Goal: Check status: Check status

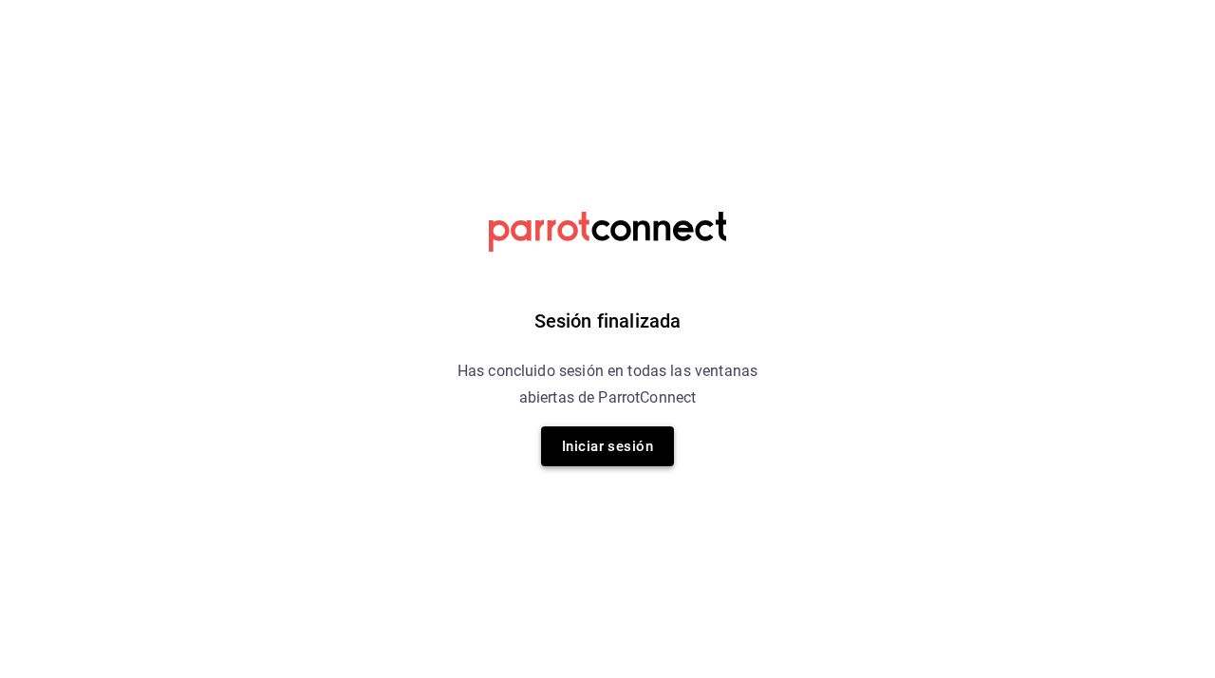
click at [595, 455] on button "Iniciar sesión" at bounding box center [607, 446] width 133 height 40
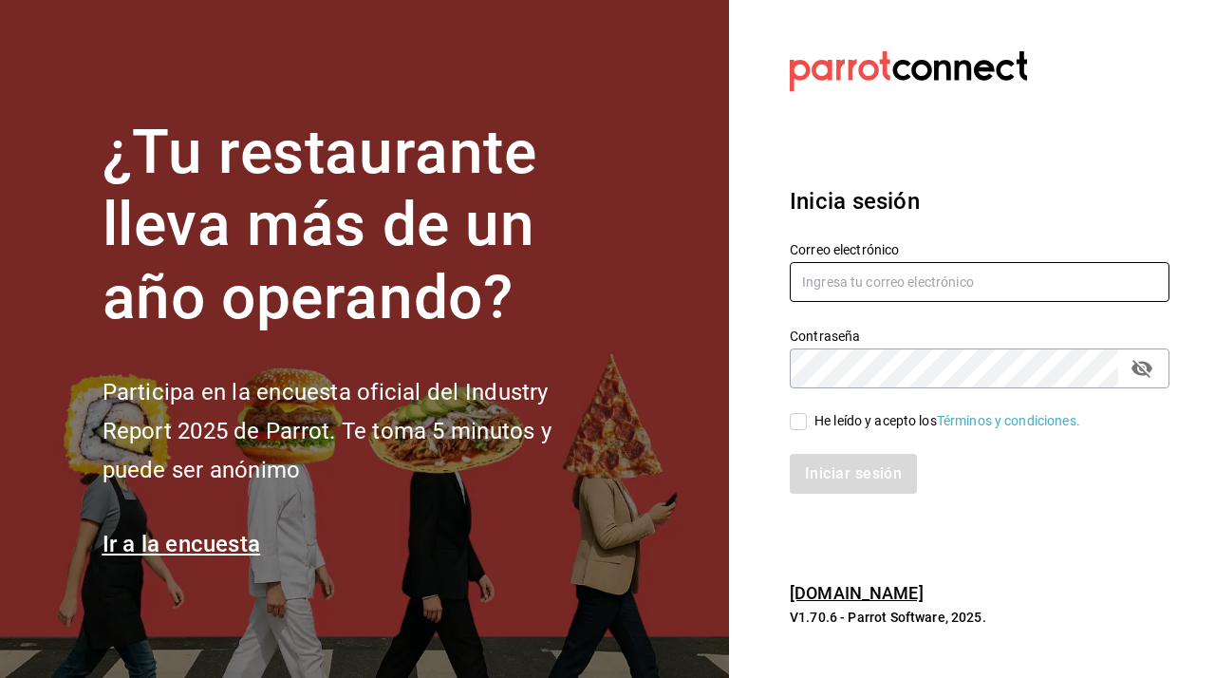
type input "javiersandovalm8@gmail.com"
click at [799, 416] on input "He leído y acepto los Términos y condiciones." at bounding box center [798, 421] width 17 height 17
checkbox input "true"
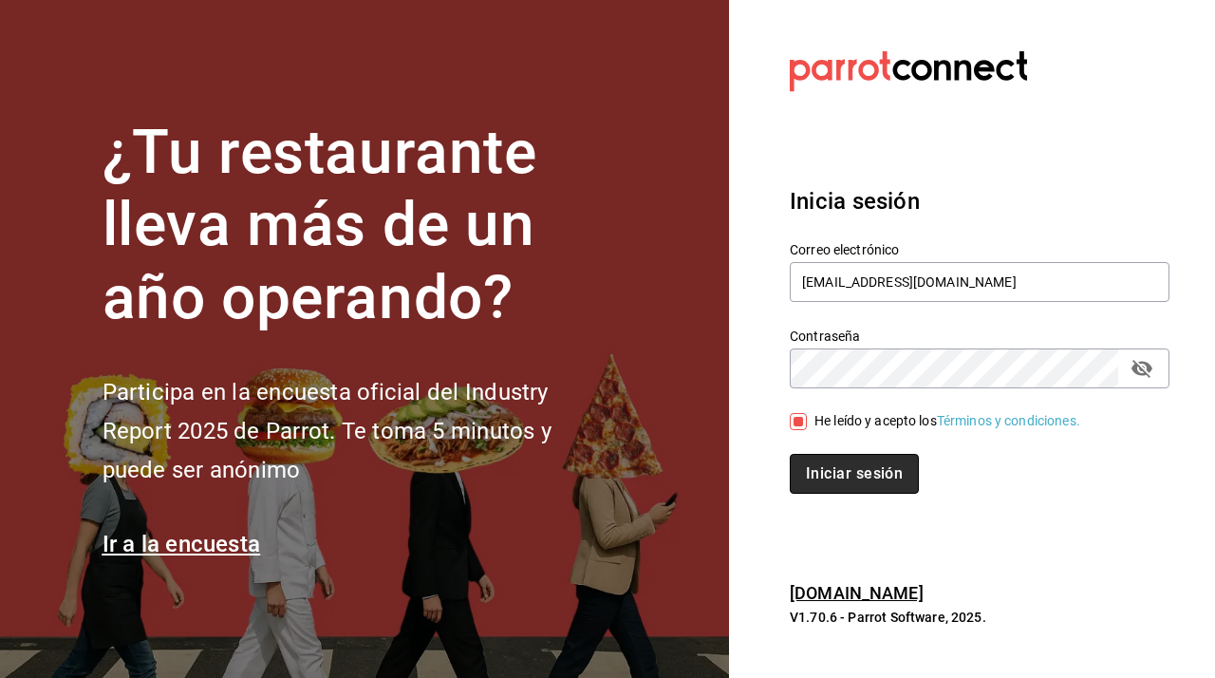
click at [820, 482] on button "Iniciar sesión" at bounding box center [854, 474] width 129 height 40
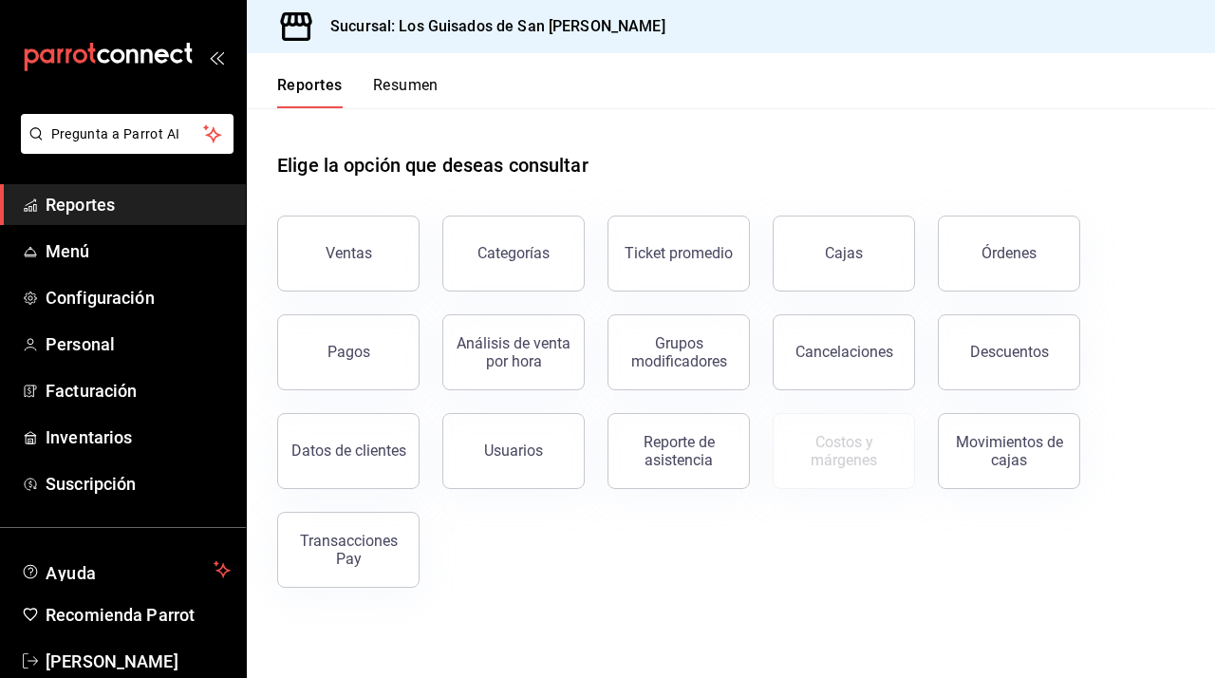
click at [413, 79] on button "Resumen" at bounding box center [405, 92] width 65 height 32
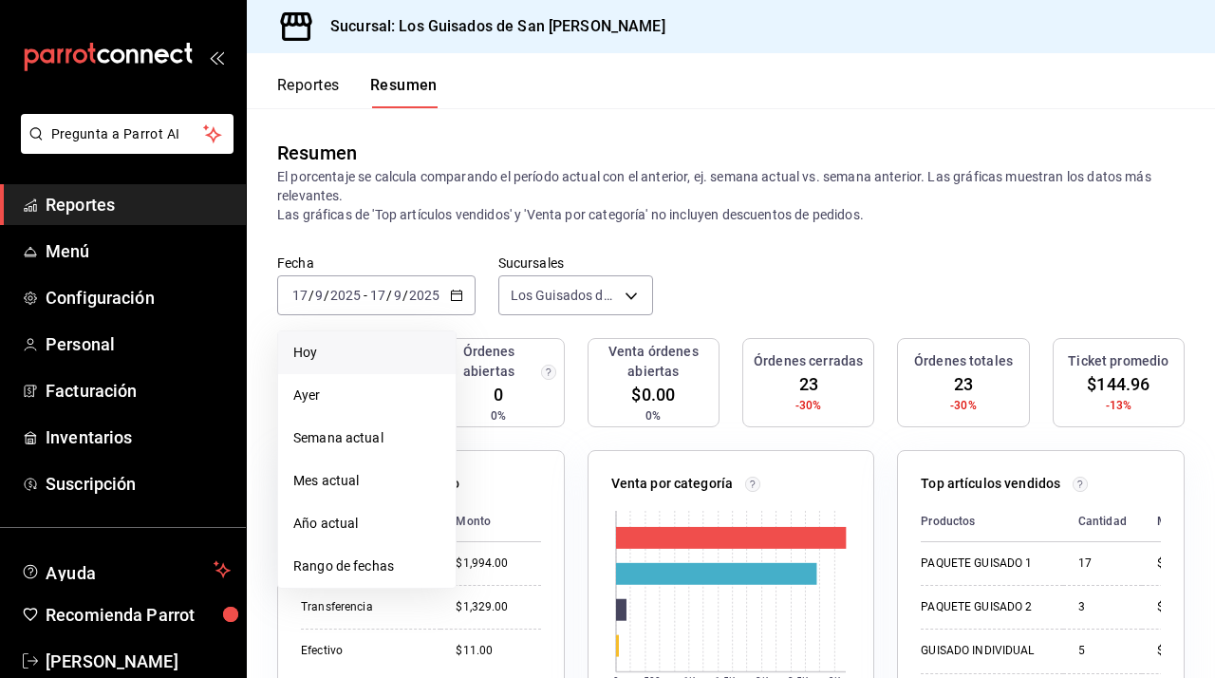
click at [394, 349] on span "Hoy" at bounding box center [366, 353] width 147 height 20
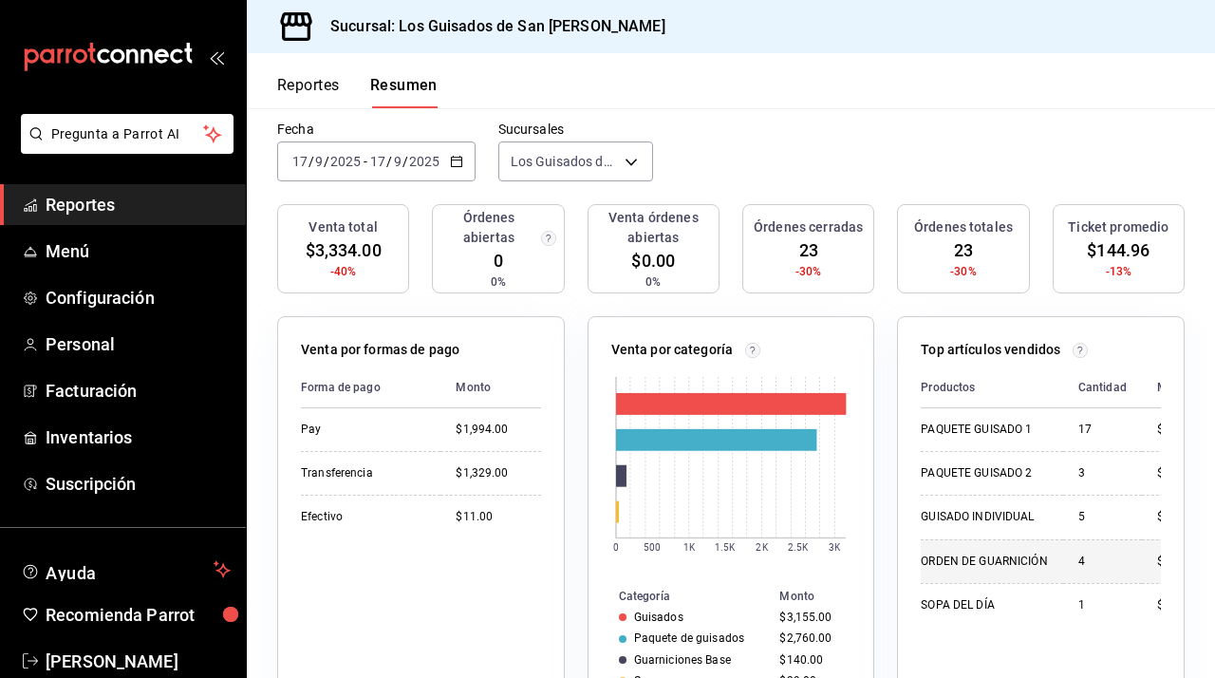
scroll to position [132, 0]
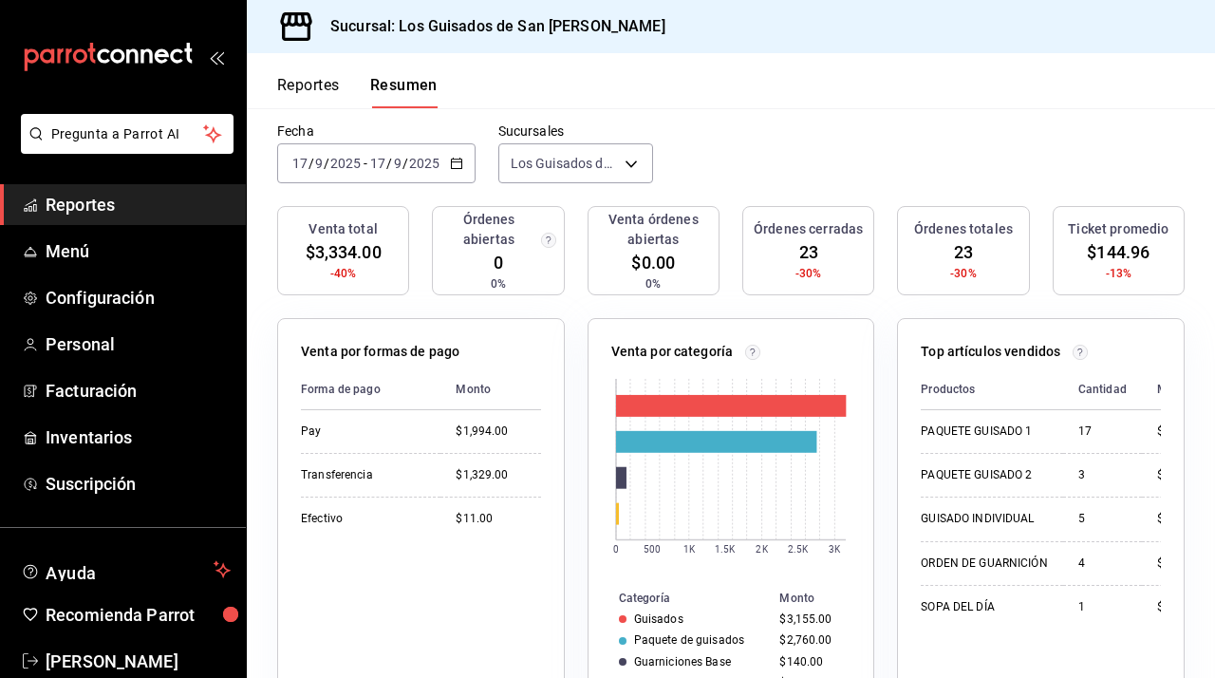
click at [450, 162] on icon "button" at bounding box center [456, 163] width 13 height 13
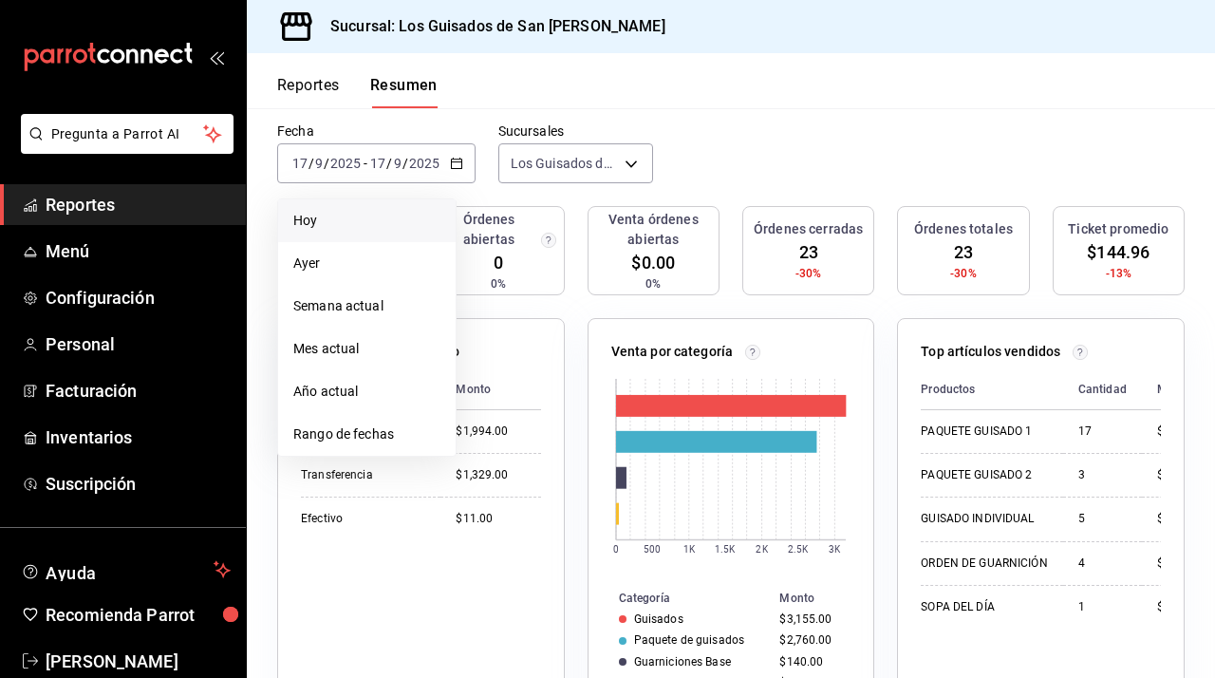
click at [381, 221] on span "Hoy" at bounding box center [366, 221] width 147 height 20
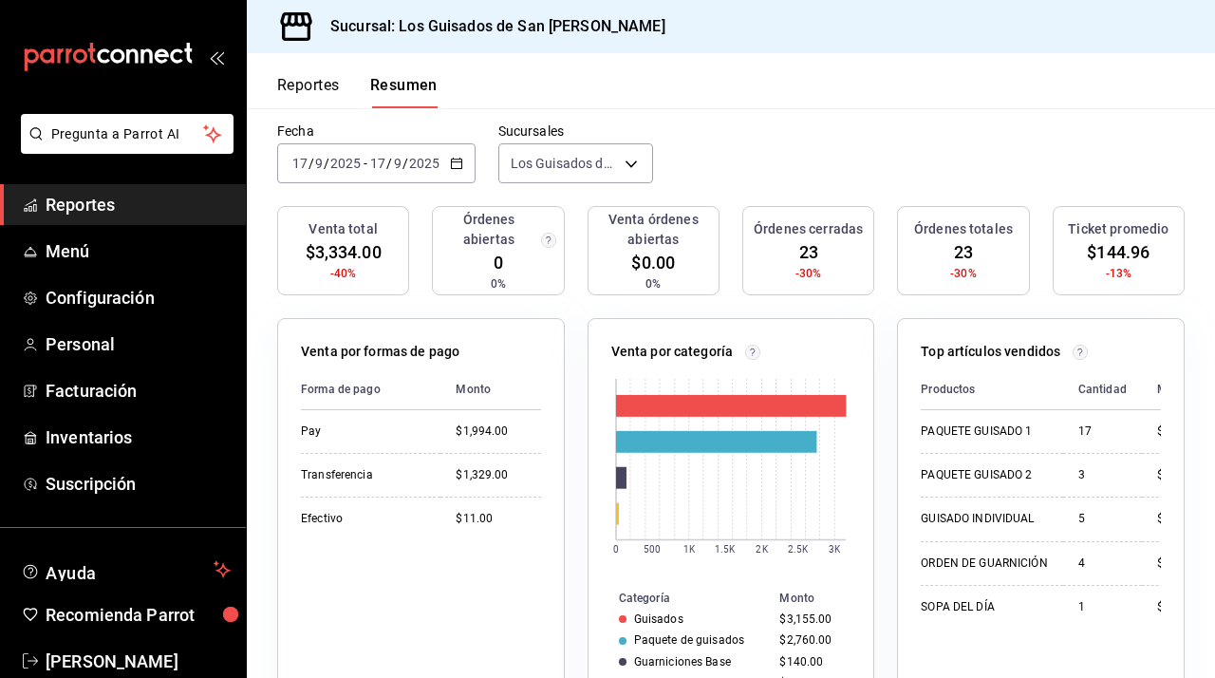
scroll to position [12, 0]
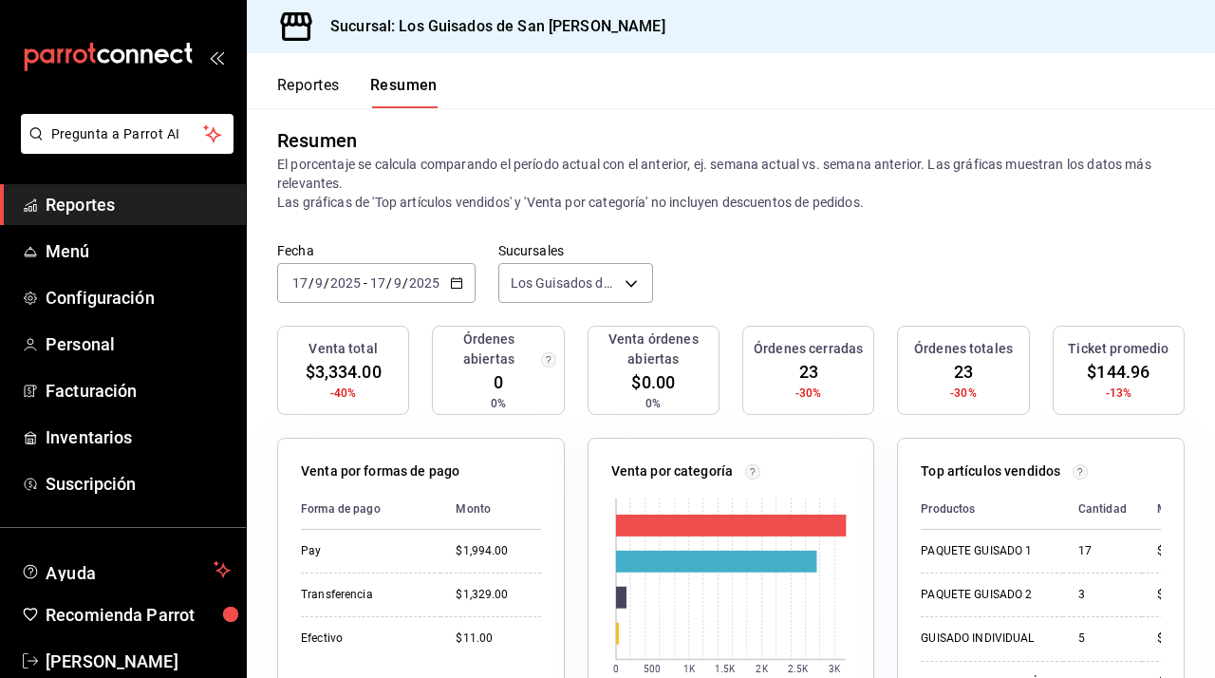
click at [455, 276] on icon "button" at bounding box center [456, 282] width 13 height 13
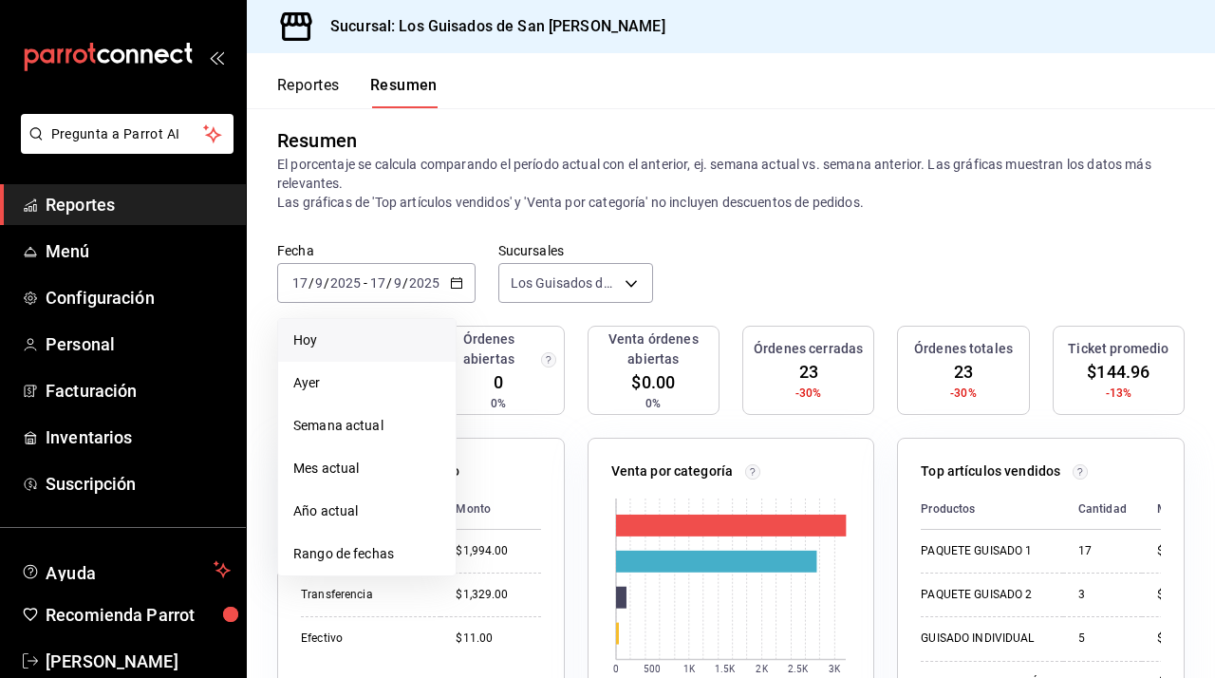
click at [364, 334] on span "Hoy" at bounding box center [366, 340] width 147 height 20
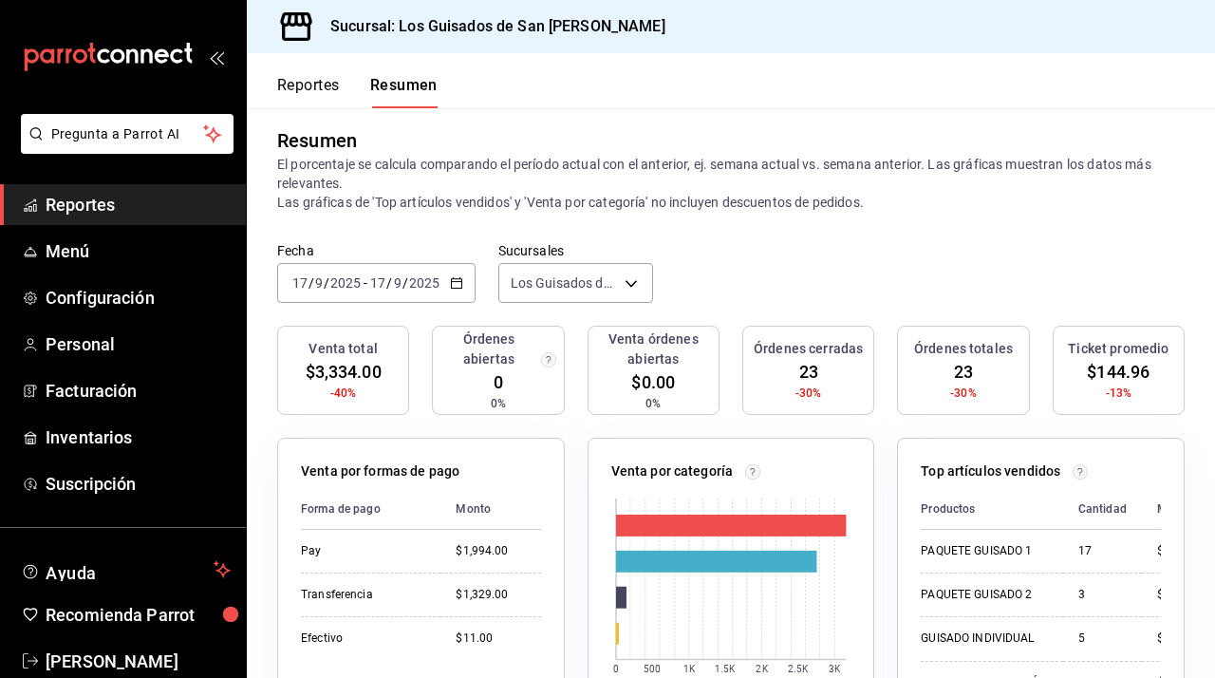
click at [455, 276] on icon "button" at bounding box center [456, 282] width 13 height 13
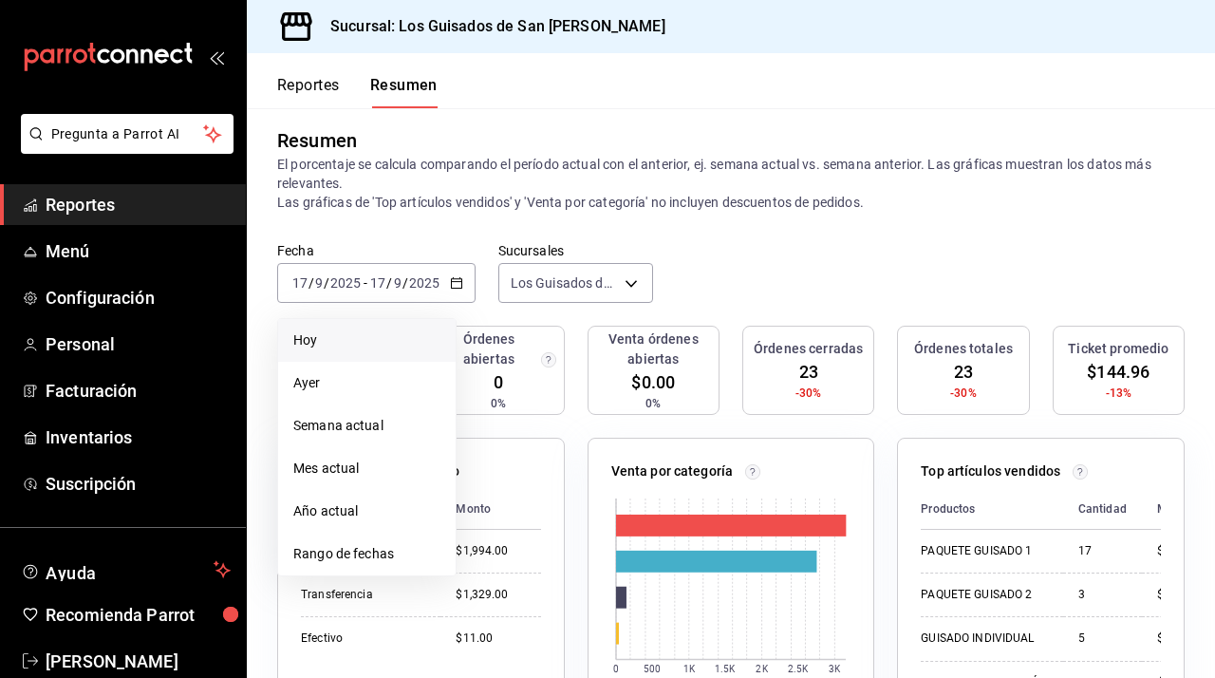
click at [337, 327] on li "Hoy" at bounding box center [366, 340] width 177 height 43
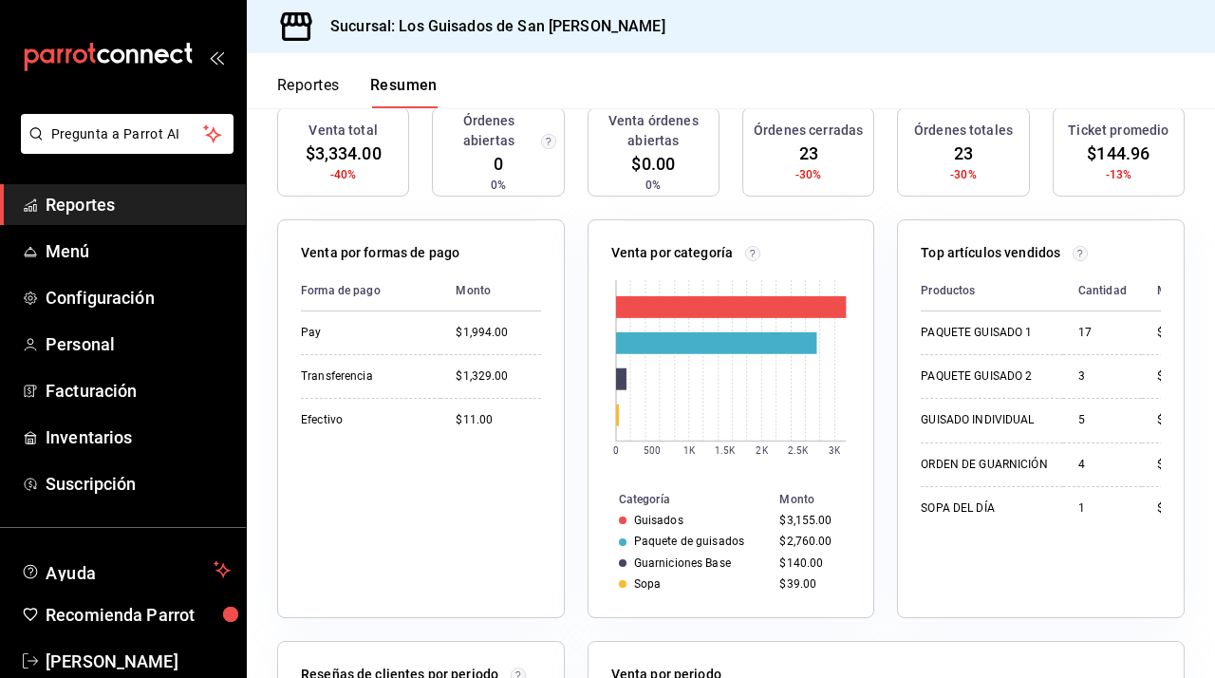
scroll to position [0, 0]
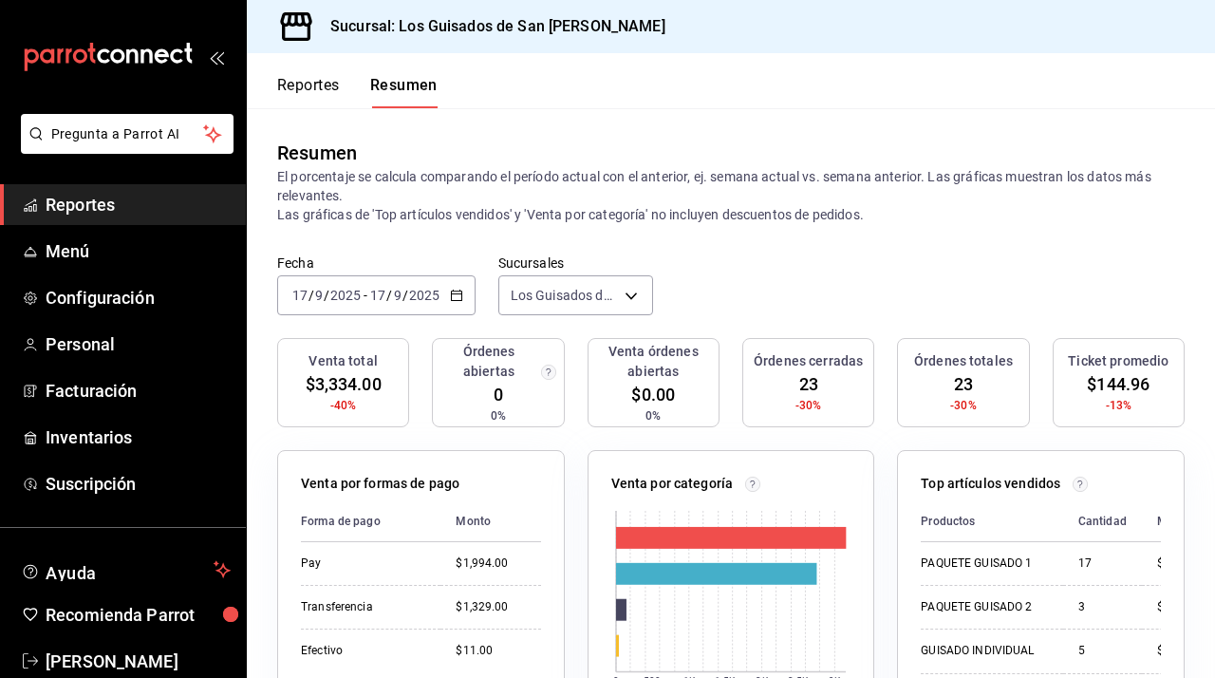
click at [450, 282] on div "2025-09-17 17 / 9 / 2025 - 2025-09-17 17 / 9 / 2025" at bounding box center [376, 295] width 198 height 40
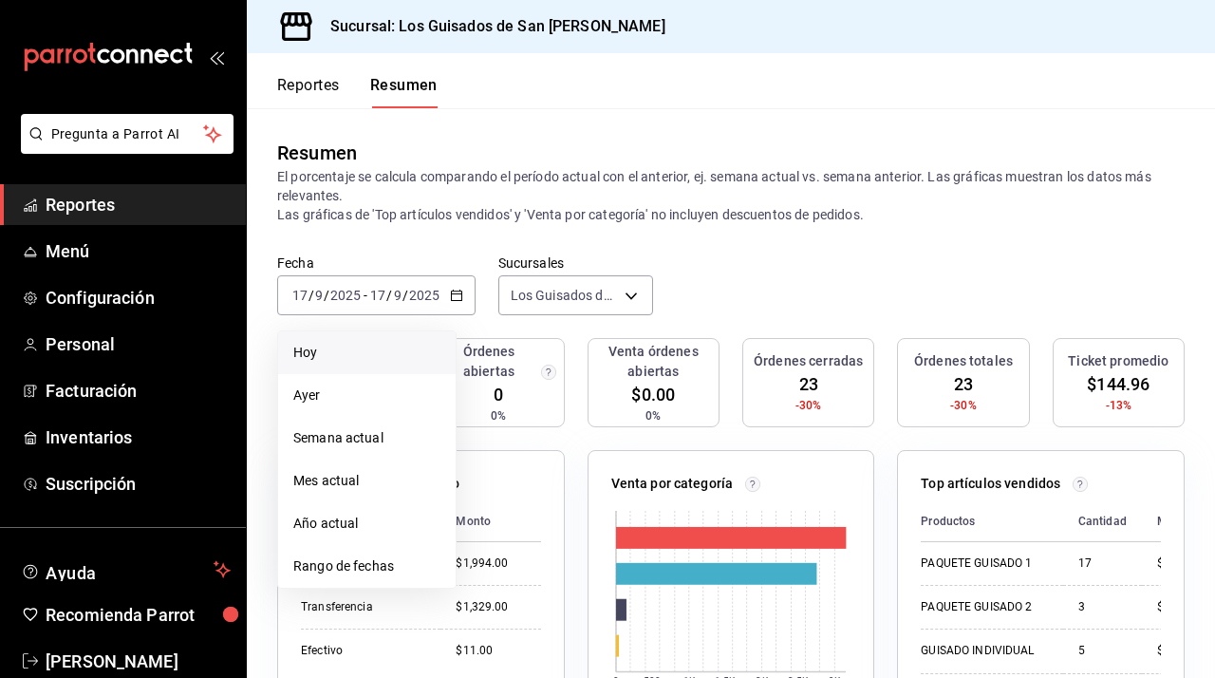
click at [381, 369] on li "Hoy" at bounding box center [366, 352] width 177 height 43
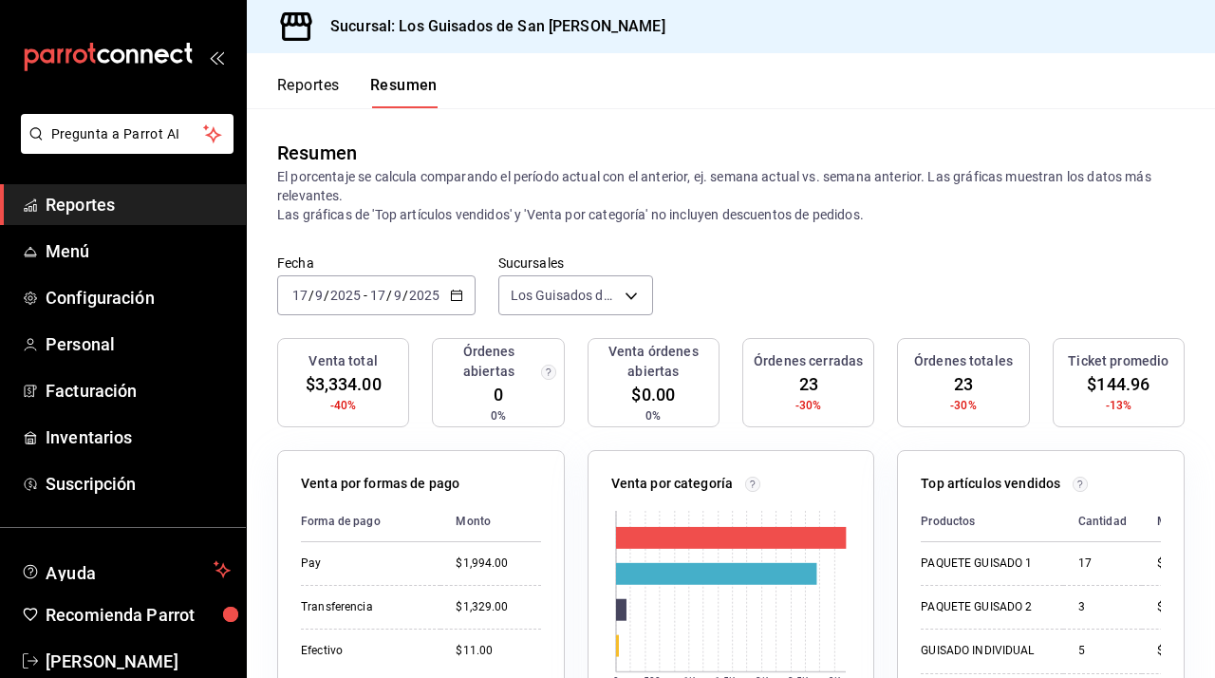
click at [461, 296] on icon "button" at bounding box center [456, 294] width 13 height 13
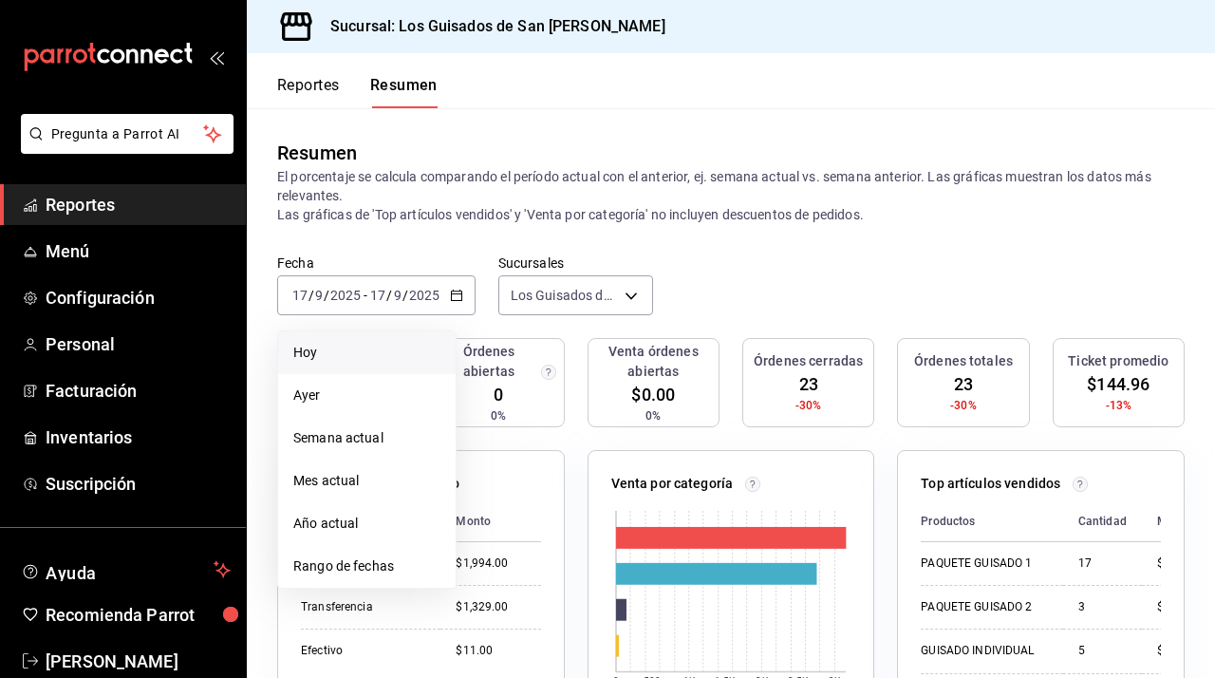
click at [359, 355] on span "Hoy" at bounding box center [366, 353] width 147 height 20
